Goal: Navigation & Orientation: Understand site structure

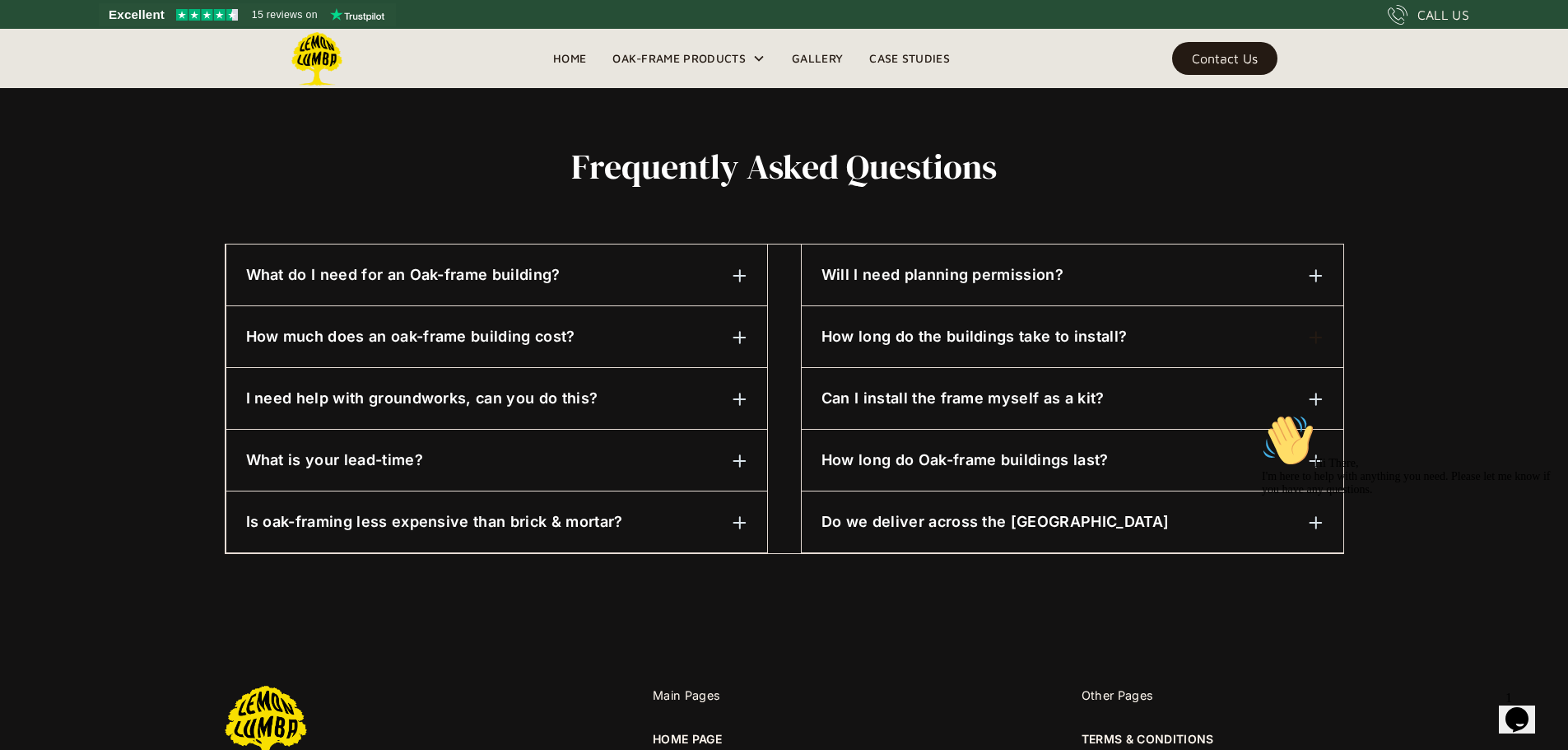
scroll to position [749, 0]
click at [629, 347] on div "How much does an oak-frame building cost? It depends on the size and specificat…" at bounding box center [496, 336] width 541 height 62
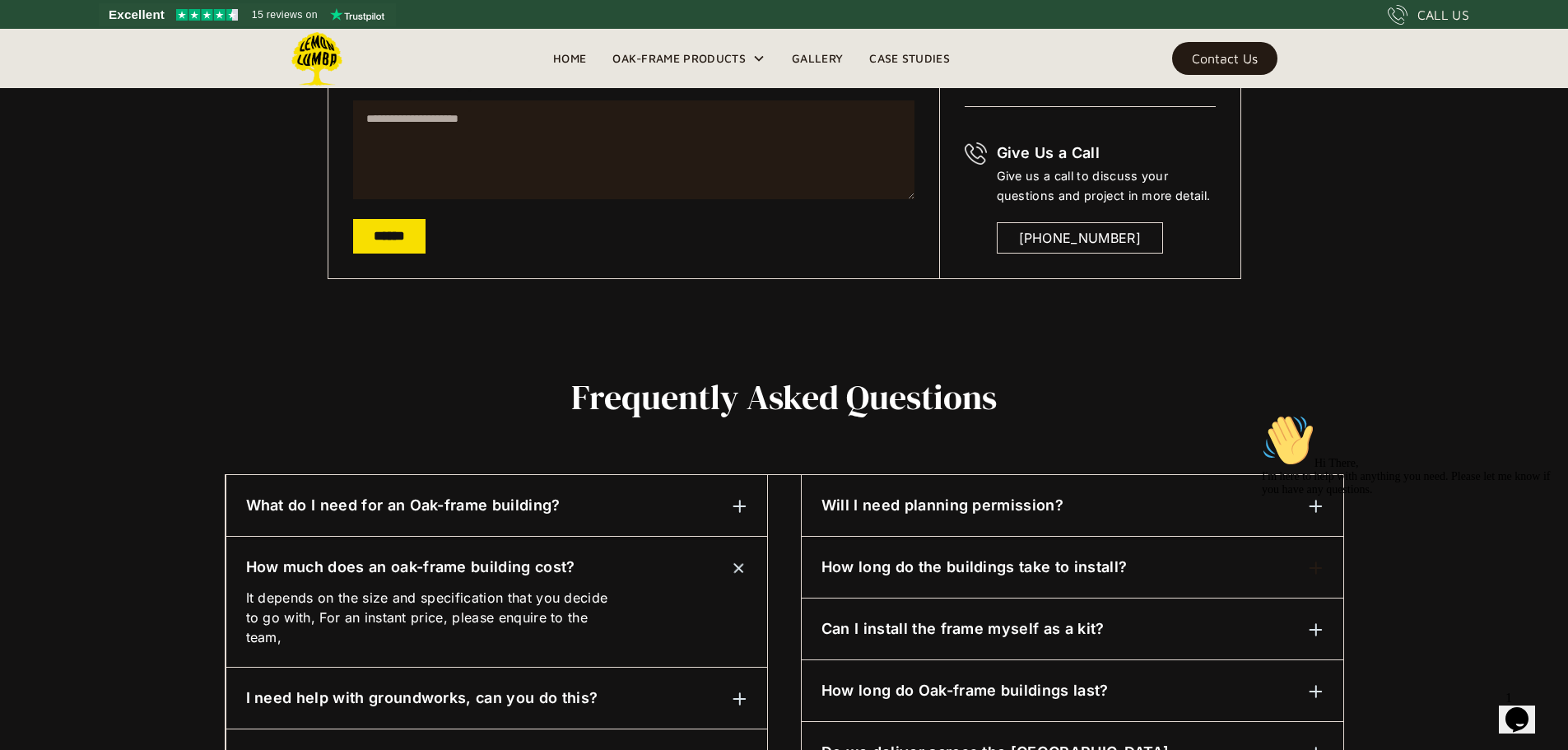
scroll to position [518, 0]
click at [983, 514] on h6 "Will I need planning permission?" at bounding box center [942, 504] width 242 height 22
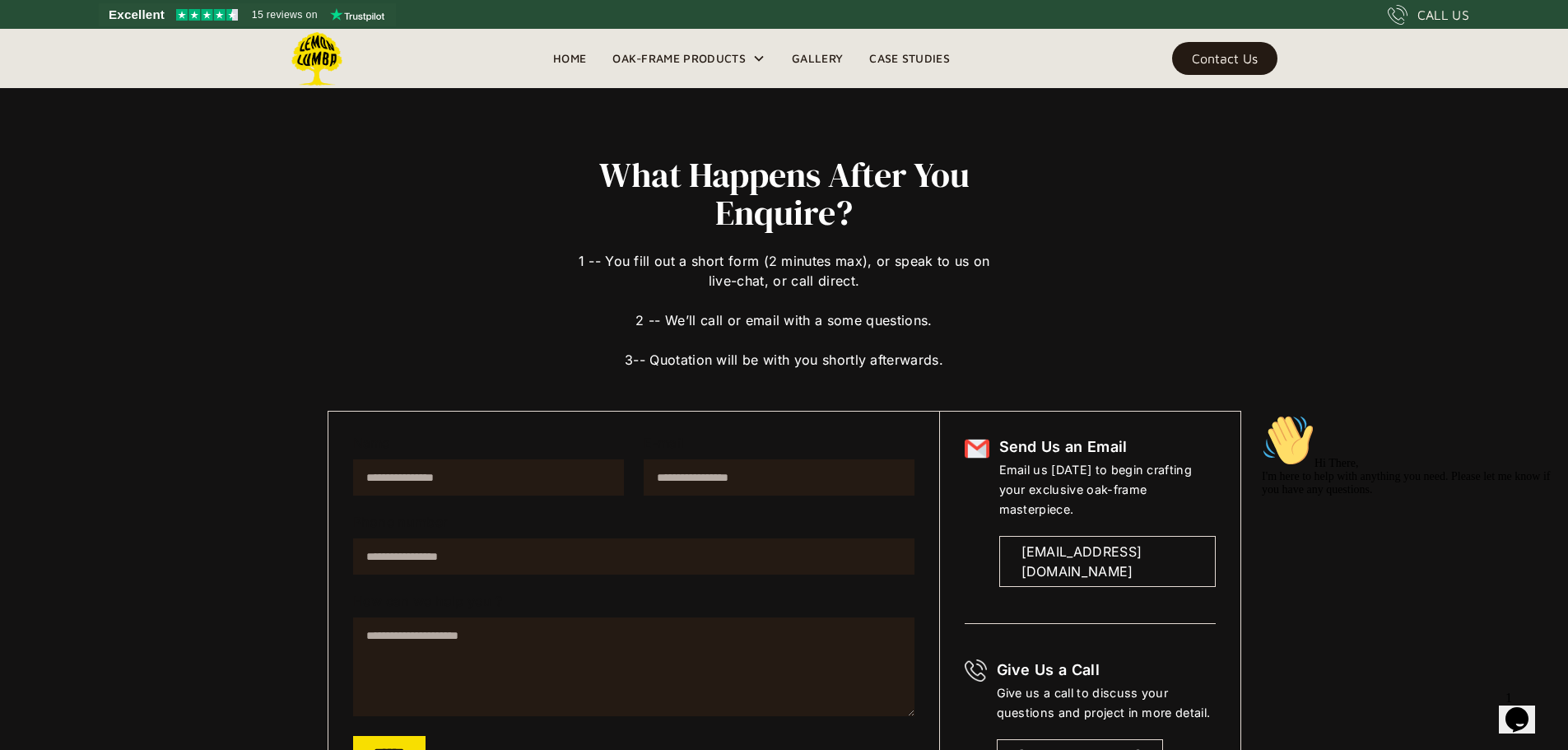
scroll to position [0, 0]
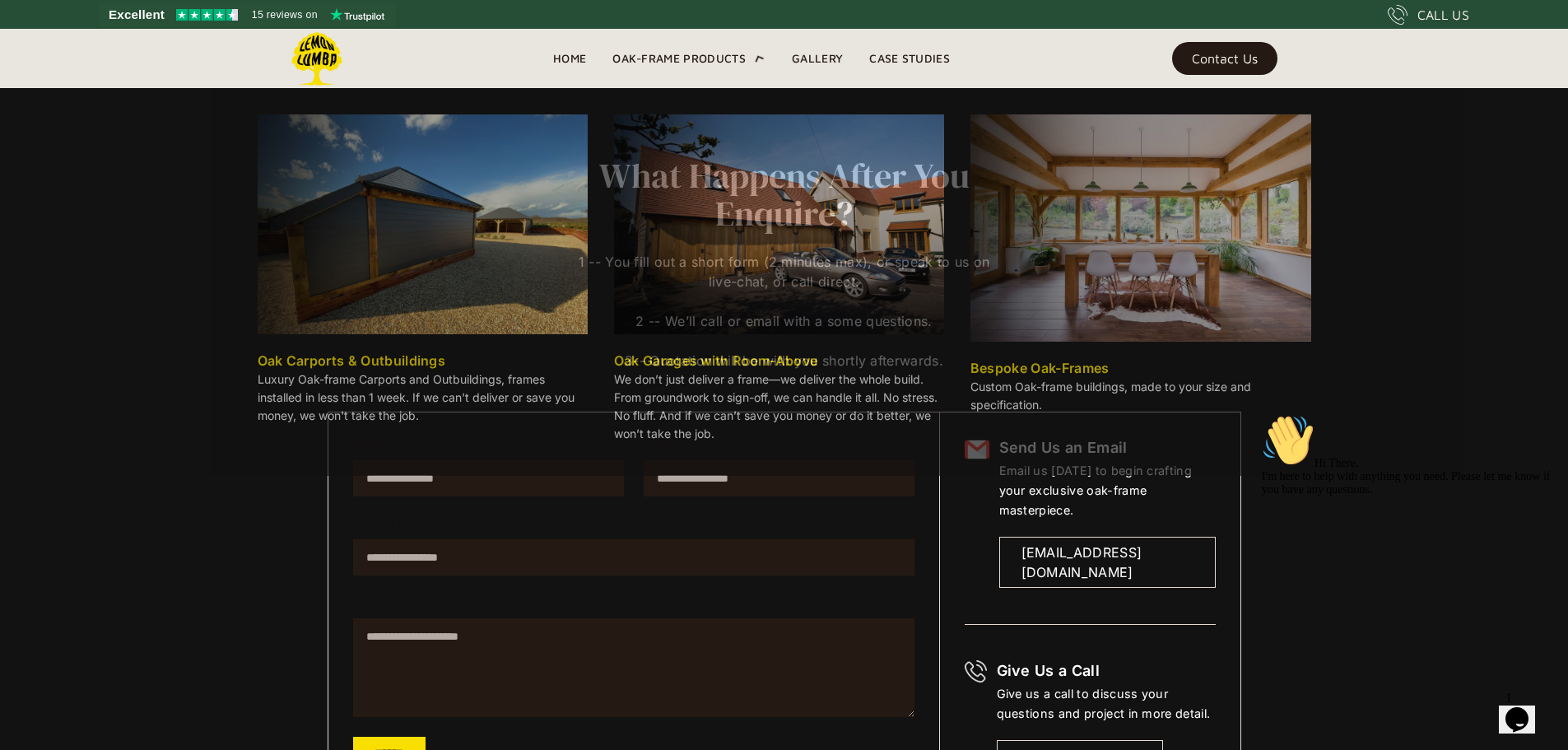
click at [737, 52] on div "Oak-Frame Products" at bounding box center [679, 58] width 133 height 20
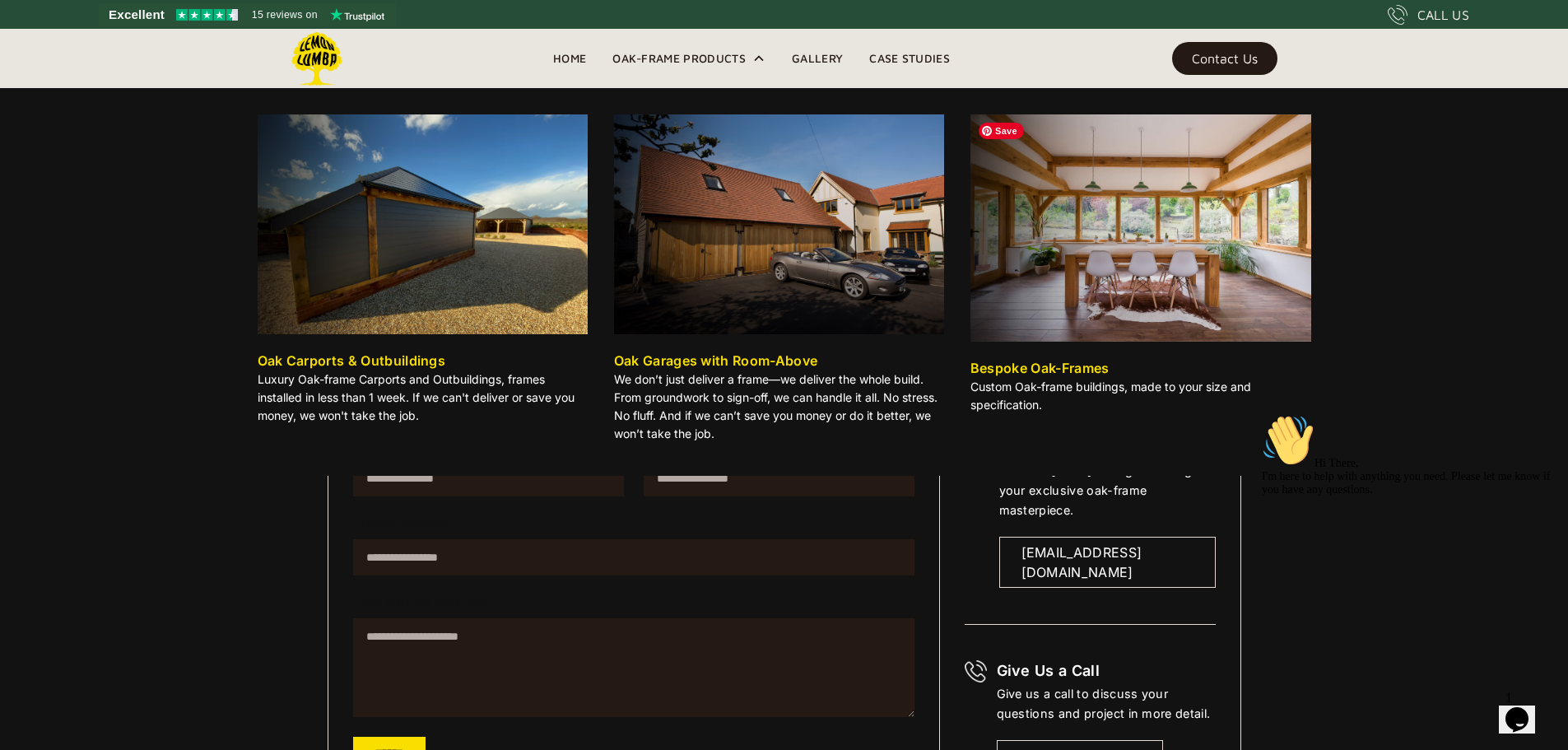
click at [1187, 324] on img at bounding box center [1141, 227] width 340 height 227
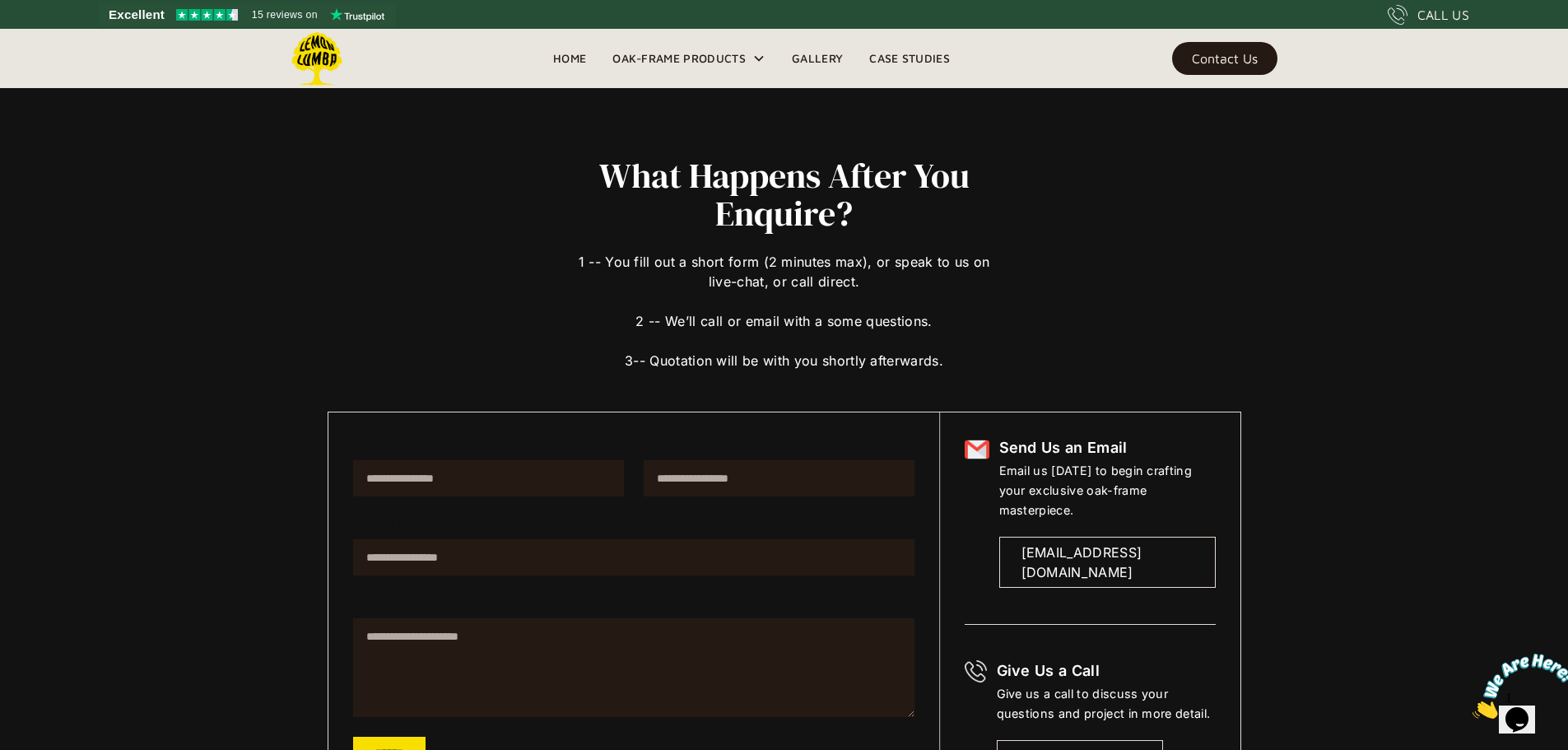
click at [578, 56] on link "Home" at bounding box center [570, 58] width 59 height 25
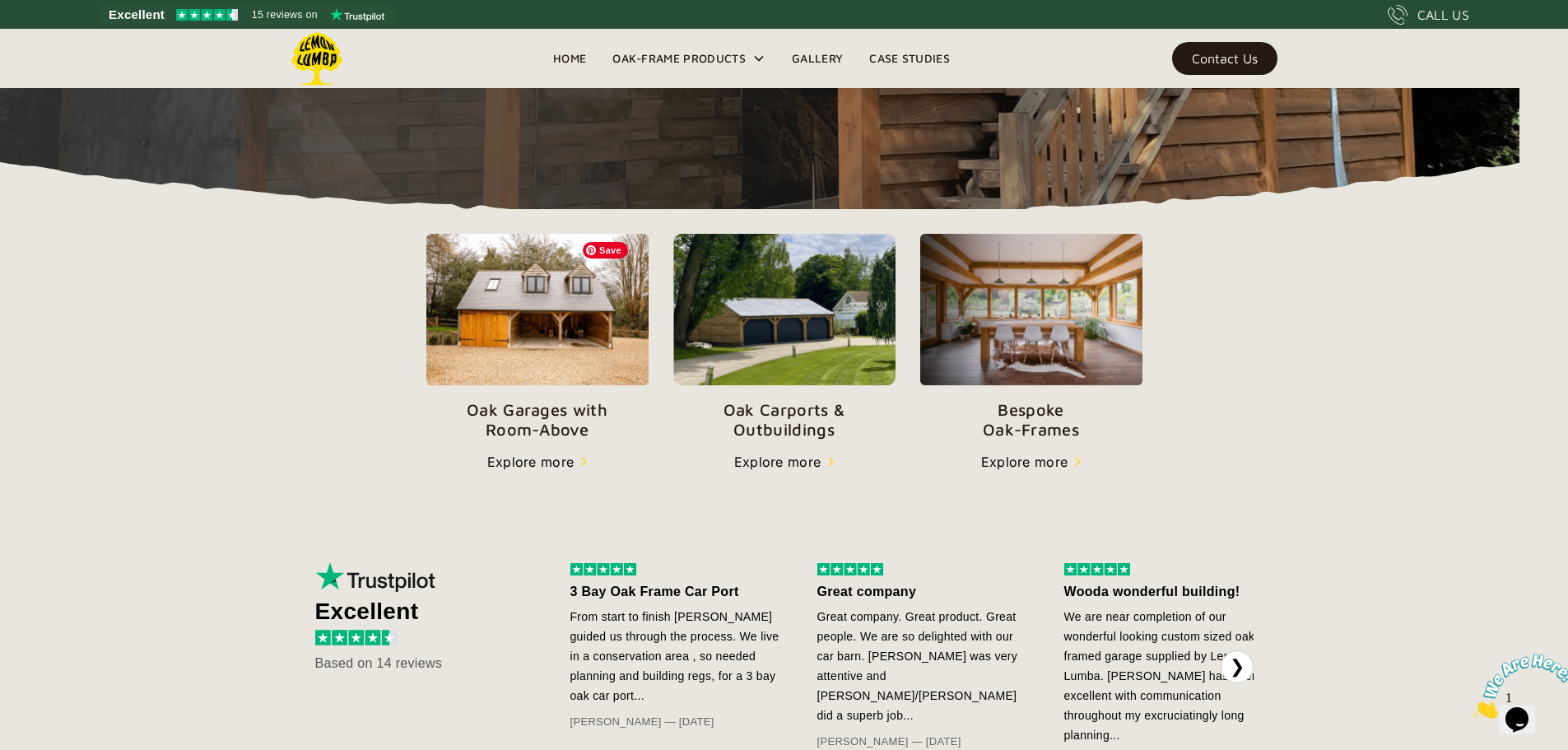
scroll to position [461, 0]
click at [1069, 471] on div "Explore more" at bounding box center [1025, 460] width 87 height 20
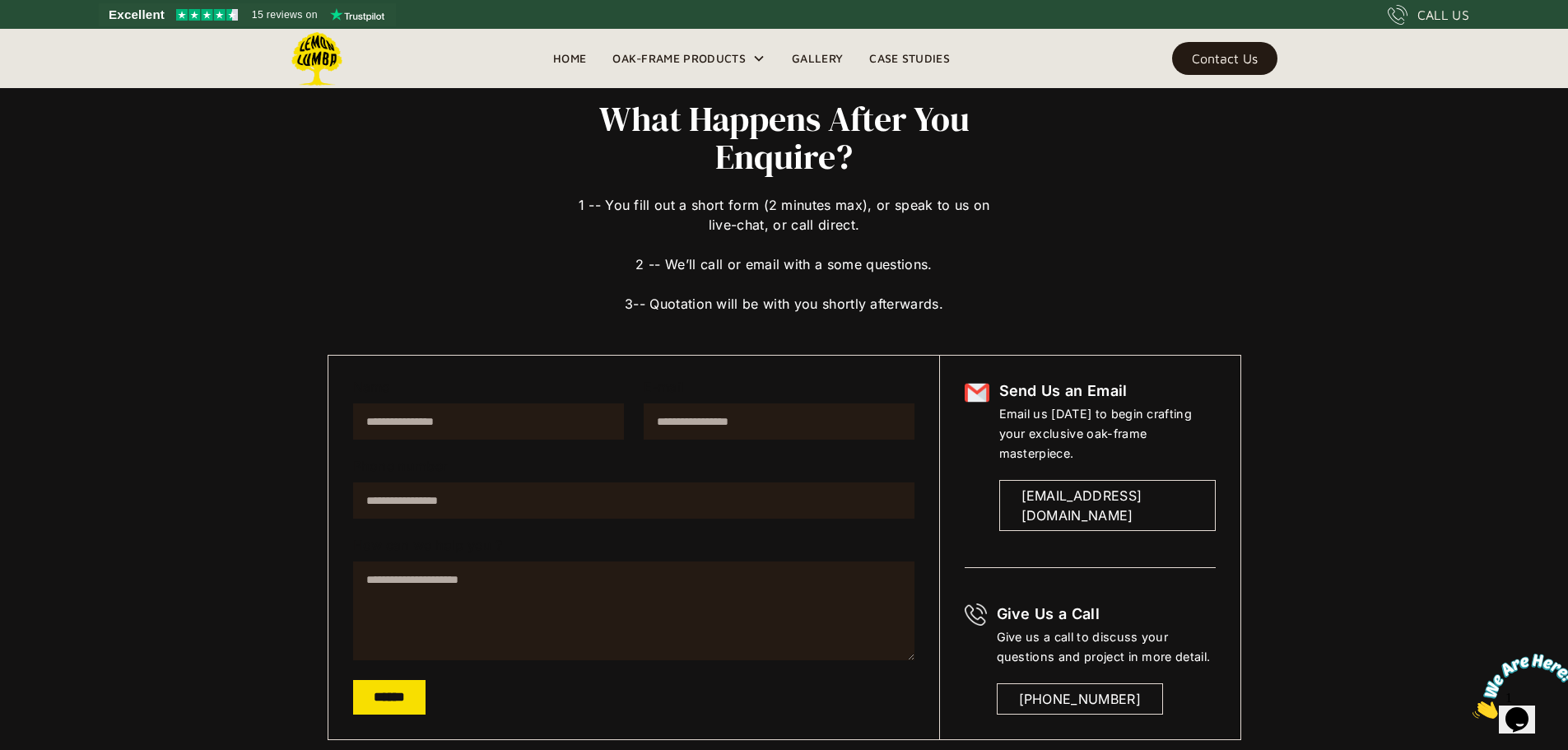
scroll to position [58, 0]
click at [813, 62] on link "Gallery" at bounding box center [817, 58] width 77 height 25
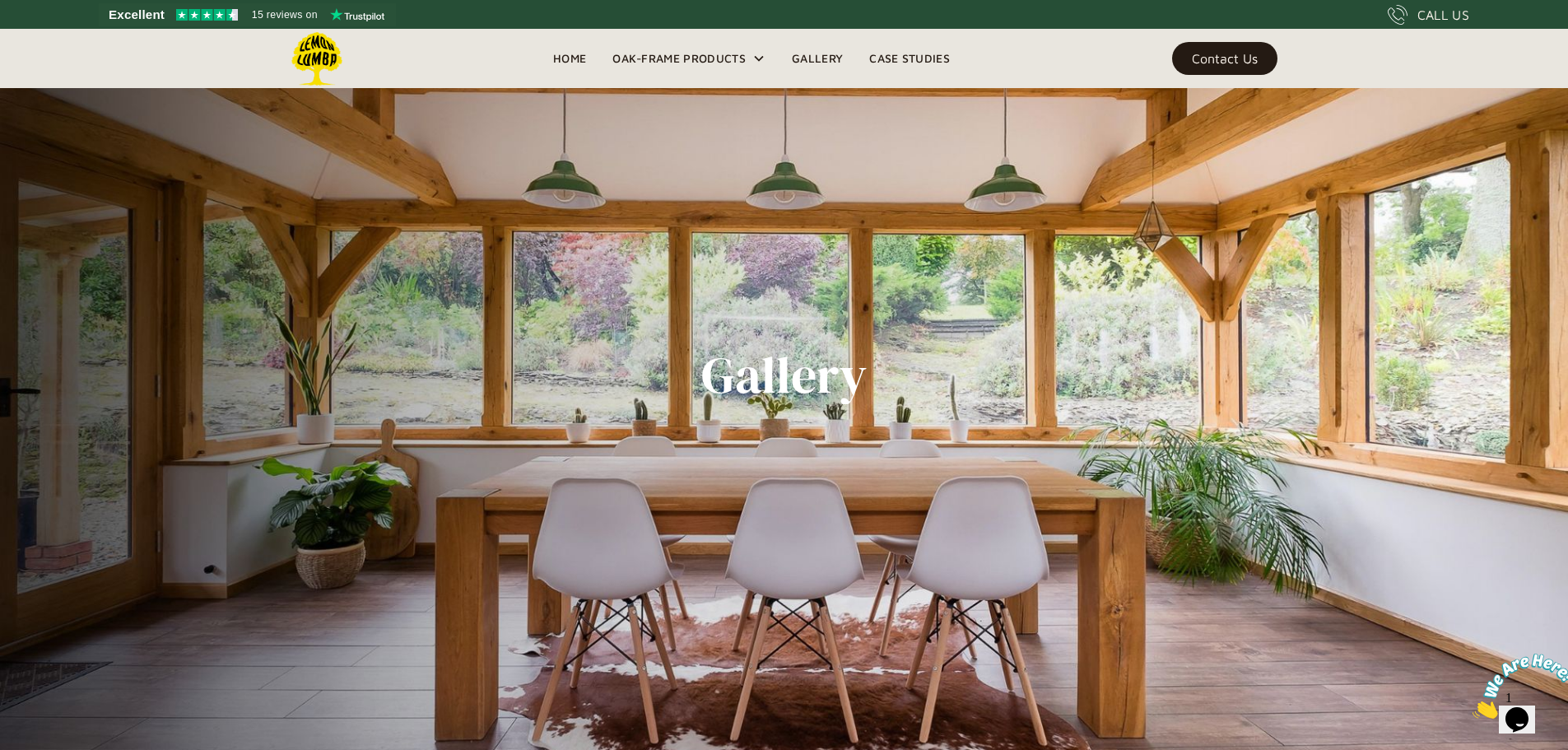
click at [577, 48] on link "Home" at bounding box center [570, 58] width 59 height 25
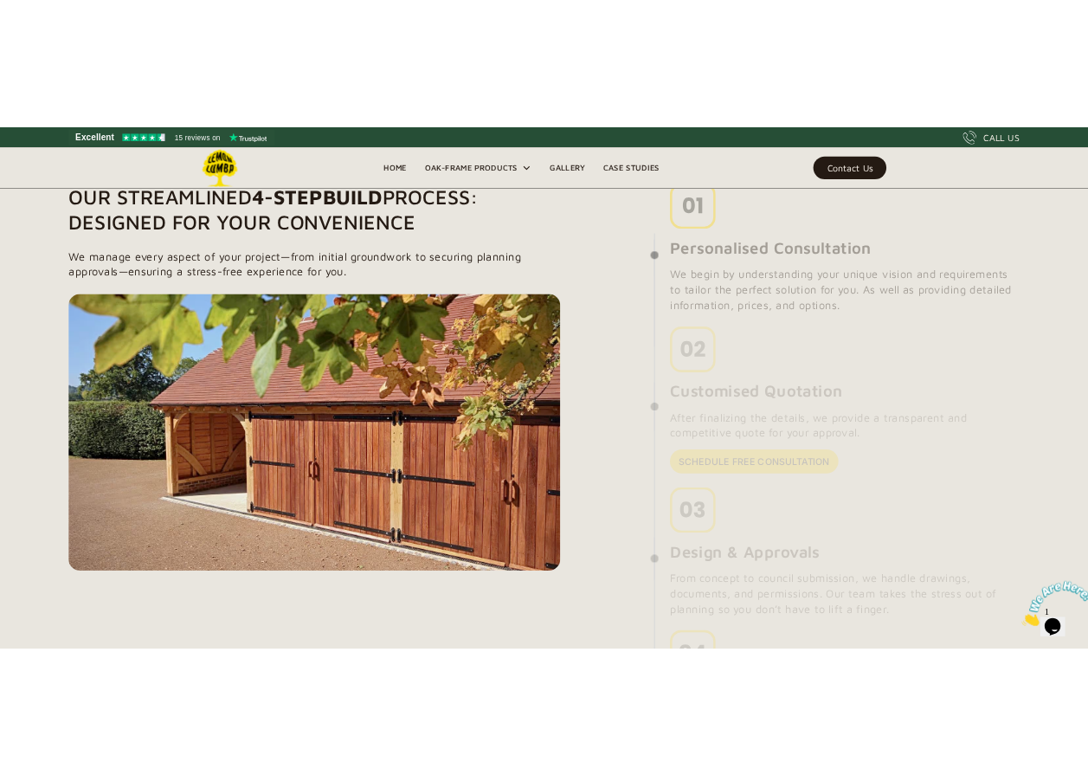
scroll to position [1333, 0]
